Goal: Task Accomplishment & Management: Manage account settings

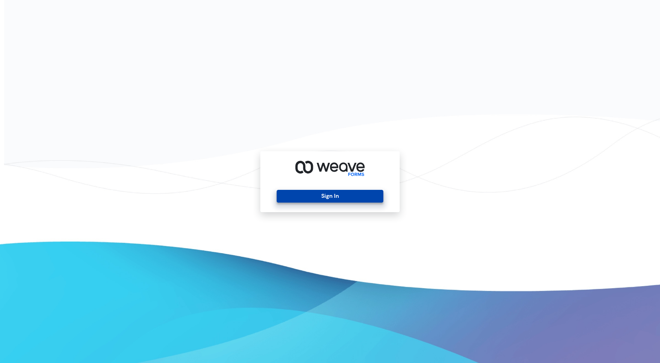
click at [287, 201] on button "Sign In" at bounding box center [330, 196] width 106 height 13
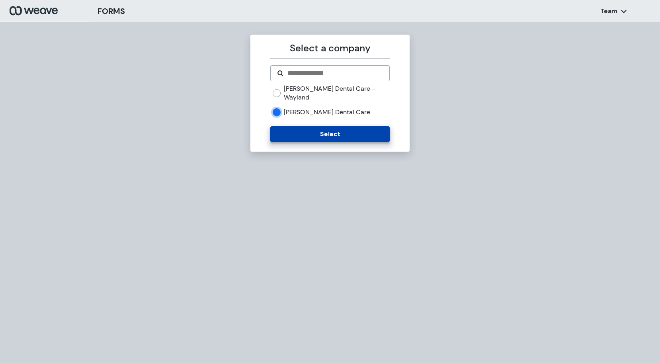
click at [306, 128] on button "Select" at bounding box center [329, 134] width 119 height 16
